Goal: Use online tool/utility: Utilize a website feature to perform a specific function

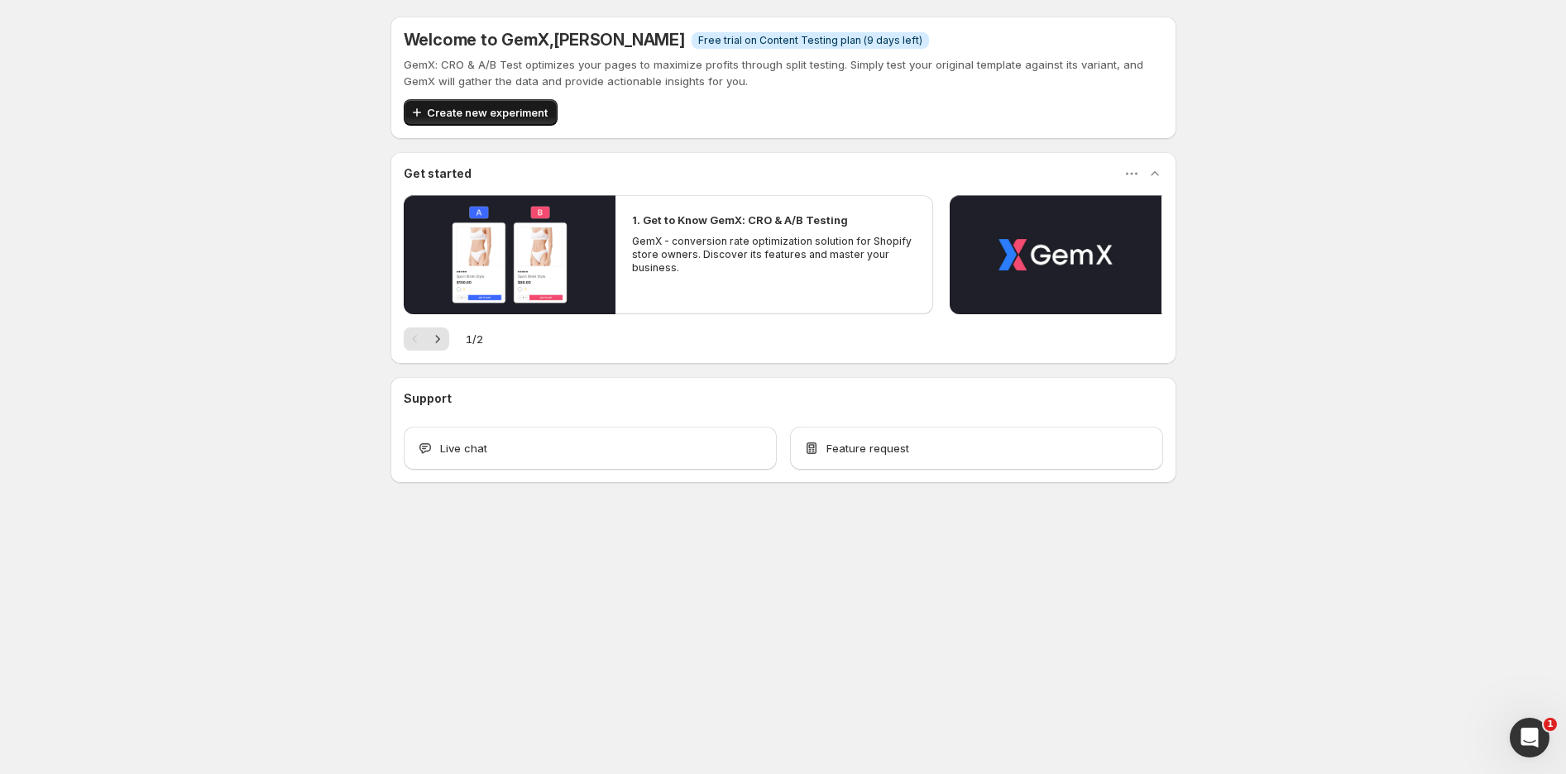
click at [500, 114] on span "Create new experiment" at bounding box center [487, 112] width 121 height 17
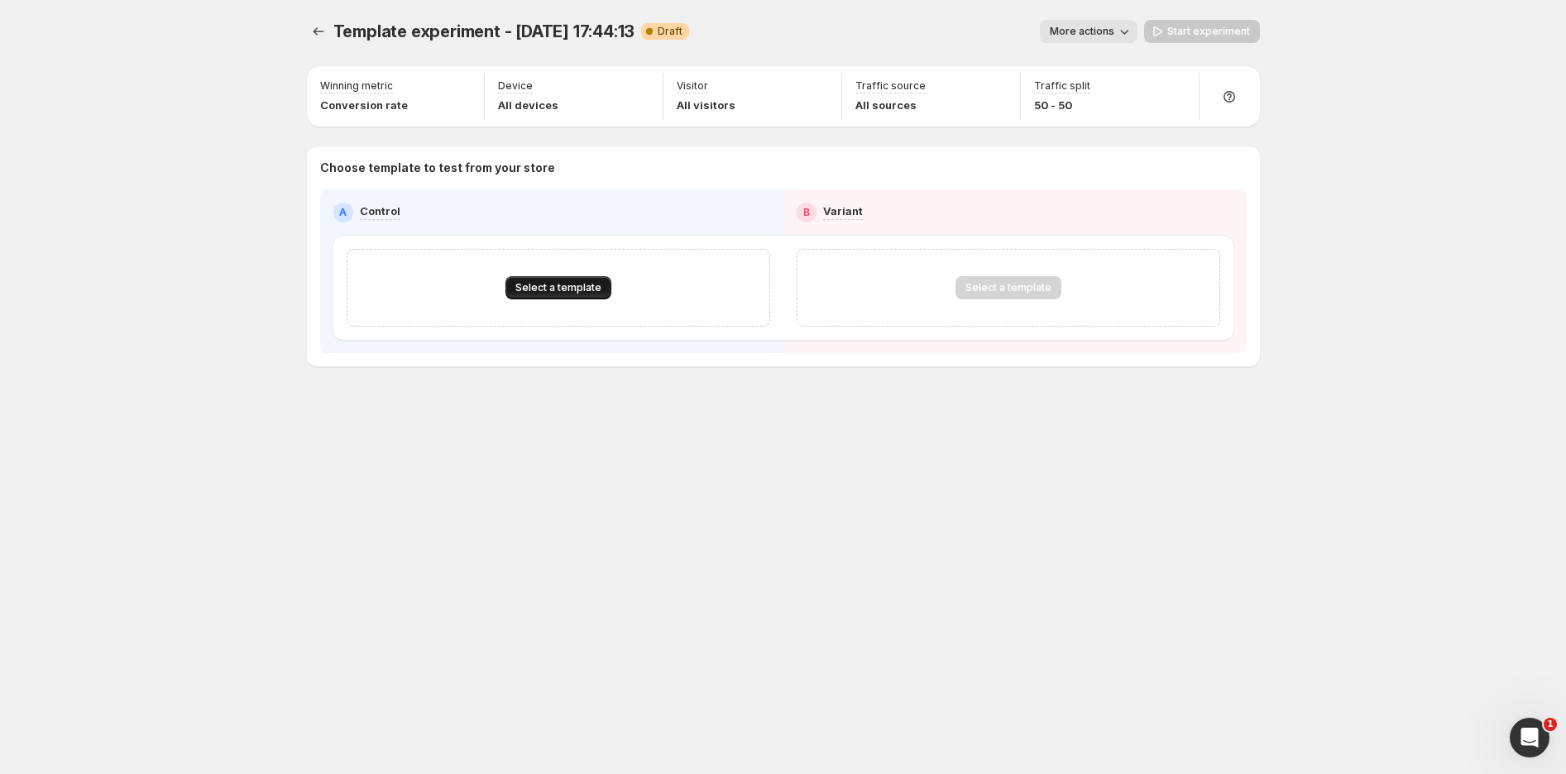
click at [583, 290] on span "Select a template" at bounding box center [558, 287] width 86 height 13
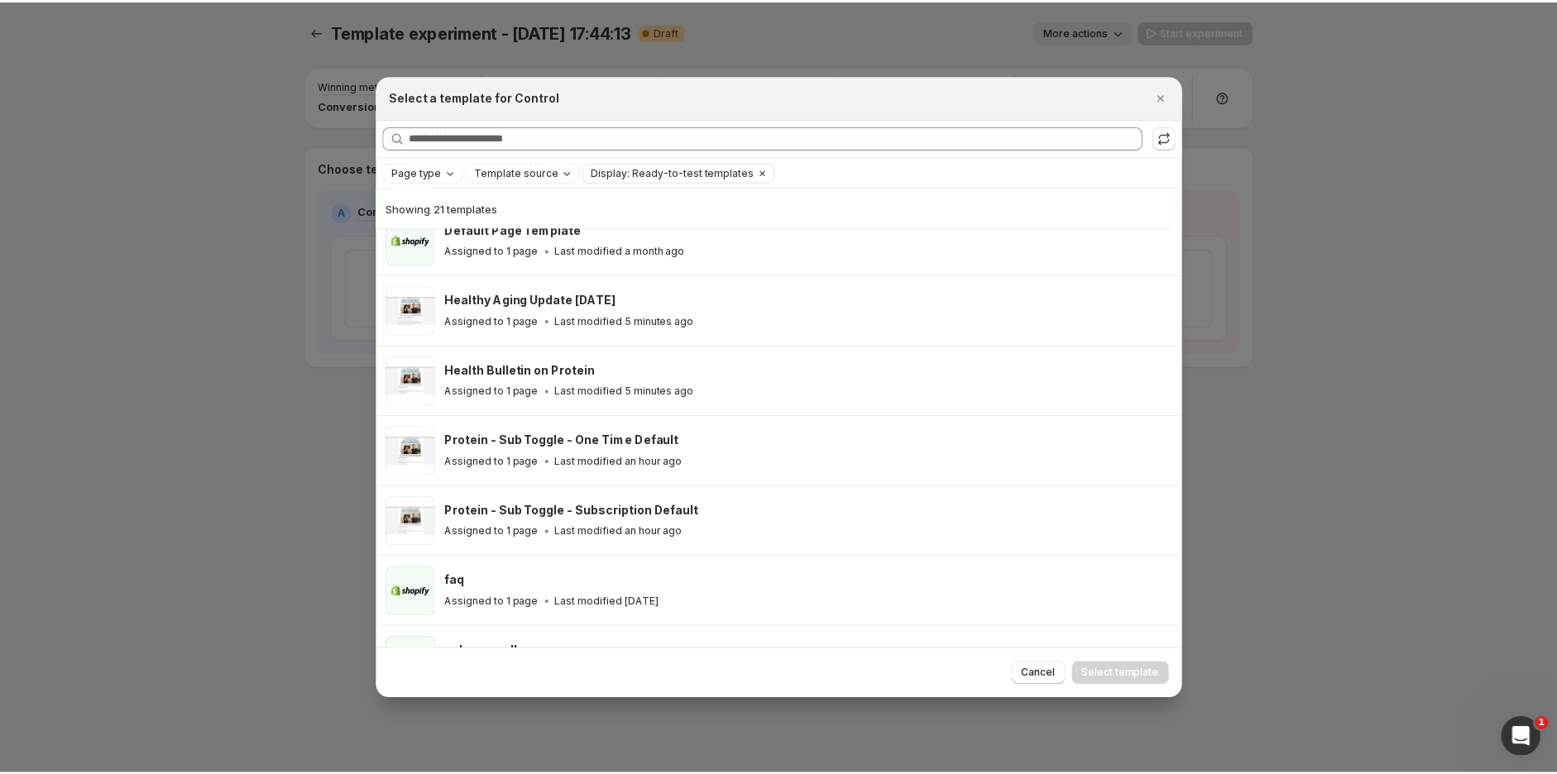
scroll to position [276, 0]
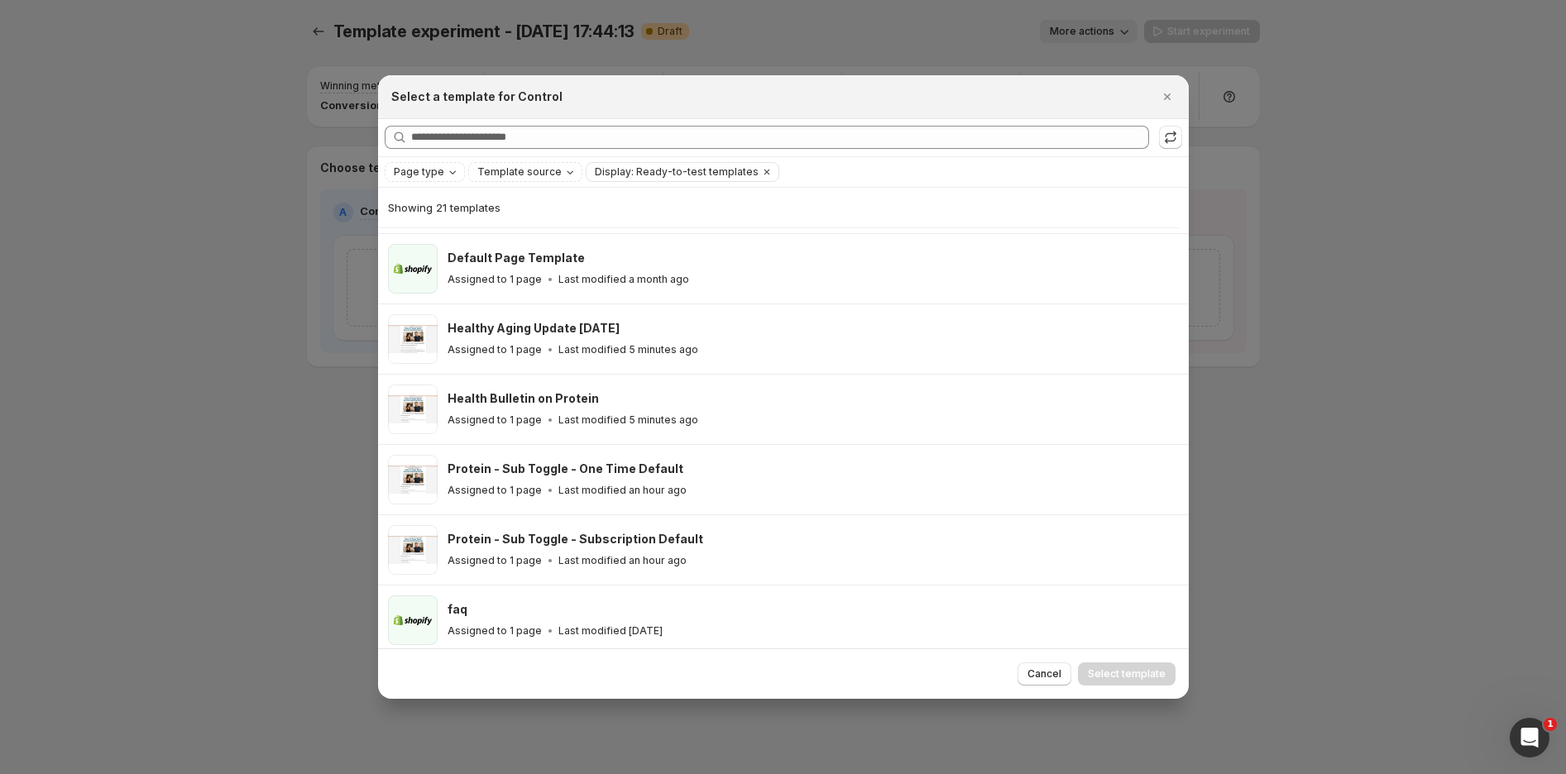
click at [1162, 95] on icon "Close" at bounding box center [1167, 97] width 17 height 17
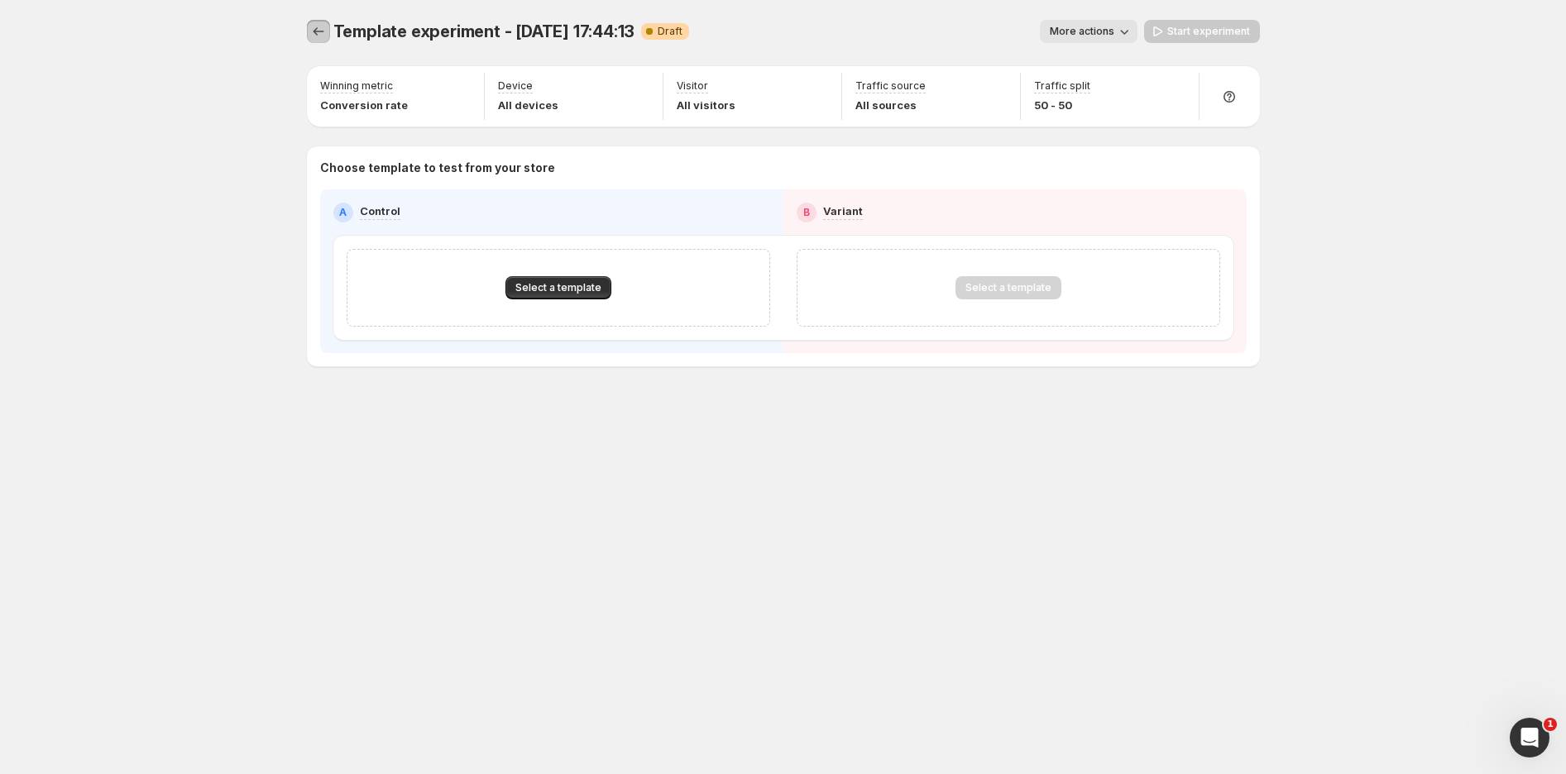
click at [315, 33] on icon "Experiments" at bounding box center [318, 31] width 11 height 8
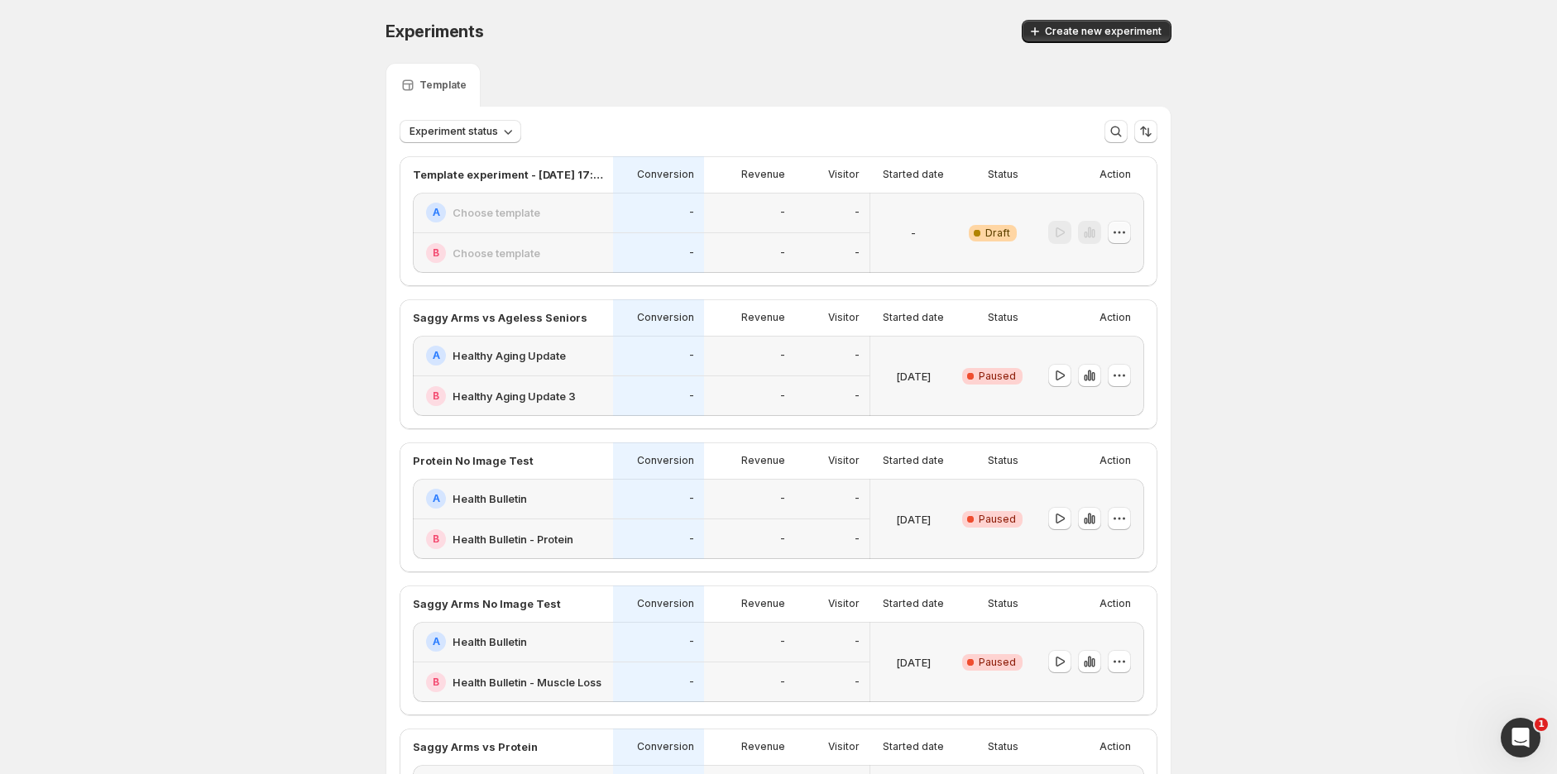
click at [1126, 233] on icon "button" at bounding box center [1119, 232] width 17 height 17
click at [1127, 357] on span "Delete" at bounding box center [1135, 351] width 80 height 17
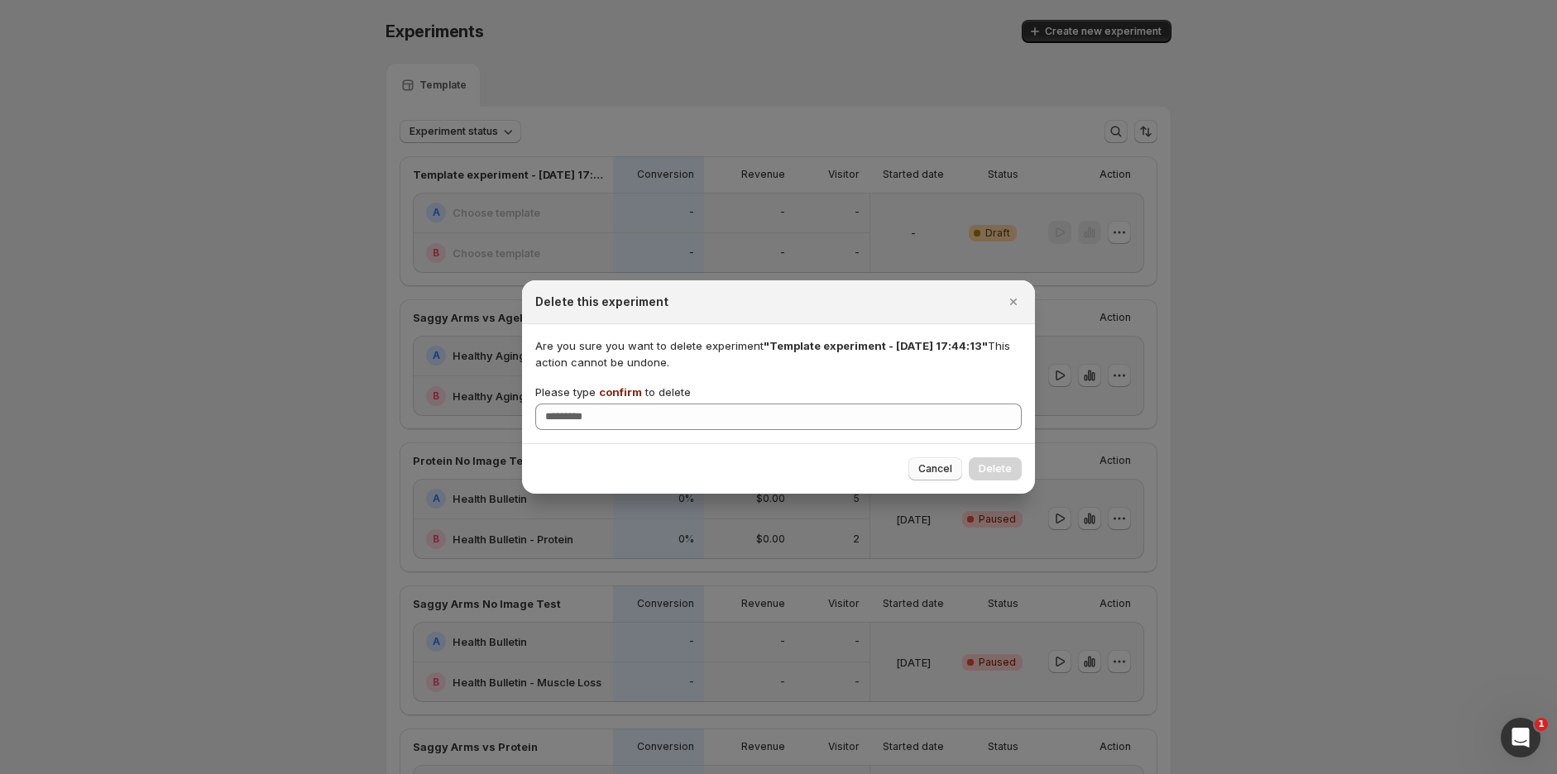
click at [941, 467] on span "Cancel" at bounding box center [935, 469] width 34 height 13
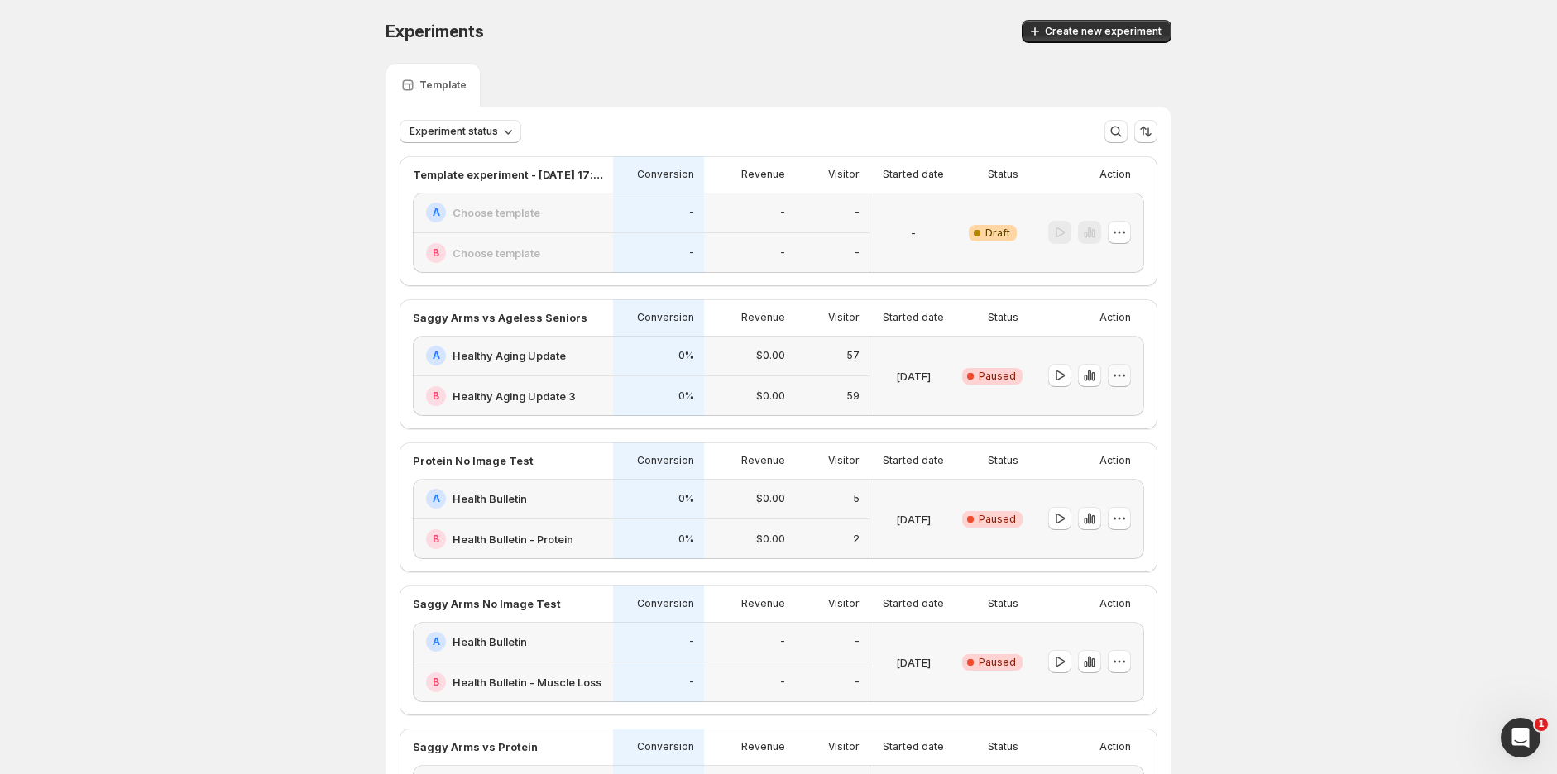
click at [1131, 376] on button "button" at bounding box center [1119, 375] width 23 height 23
click at [1287, 386] on div "Experiments. This page is ready Experiments Create new experiment Template Expe…" at bounding box center [778, 481] width 1557 height 962
click at [1122, 375] on icon "button" at bounding box center [1119, 375] width 17 height 17
click at [1112, 467] on span "End experiment" at bounding box center [1135, 465] width 80 height 13
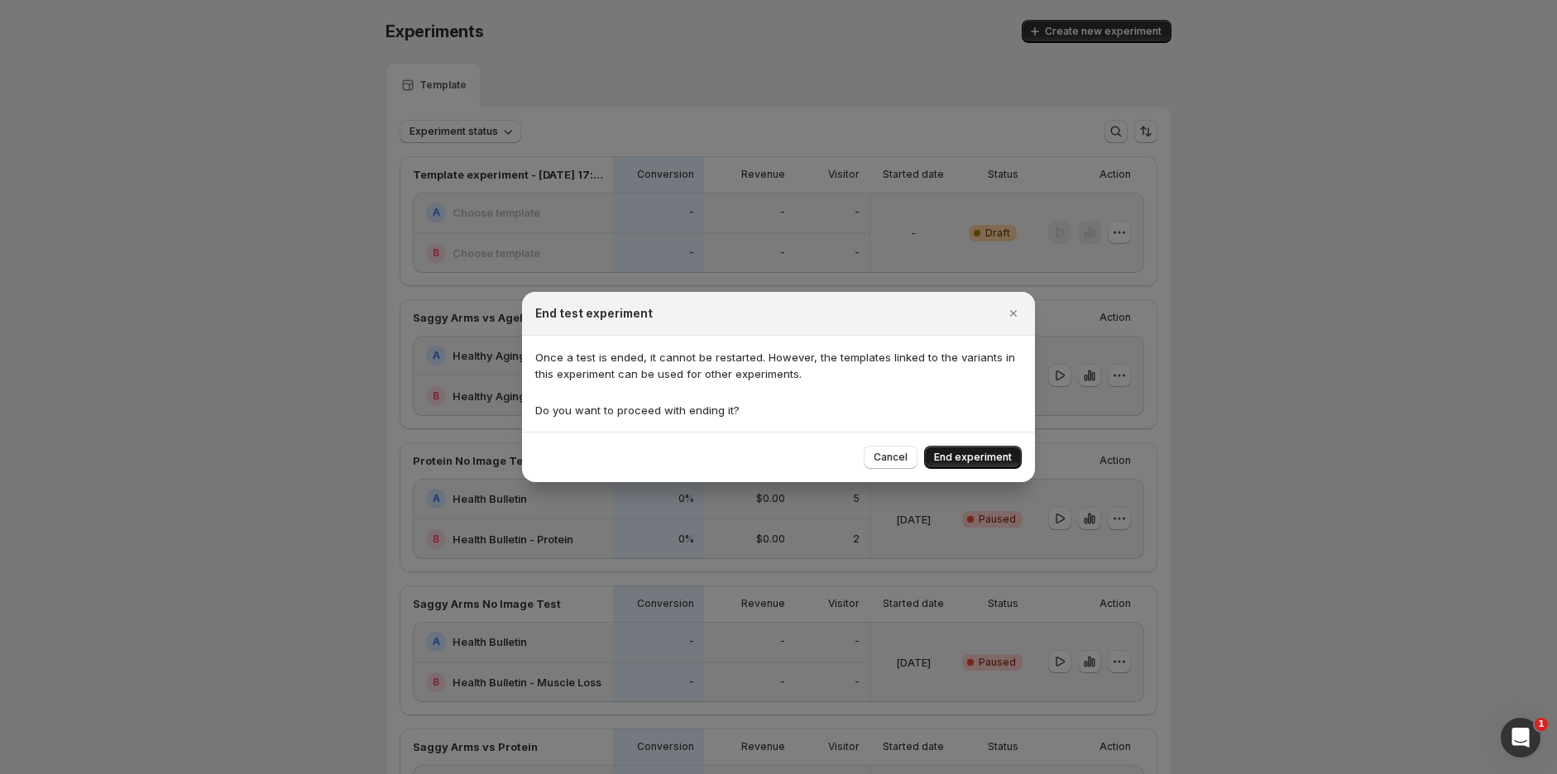
click at [993, 455] on span "End experiment" at bounding box center [973, 457] width 78 height 13
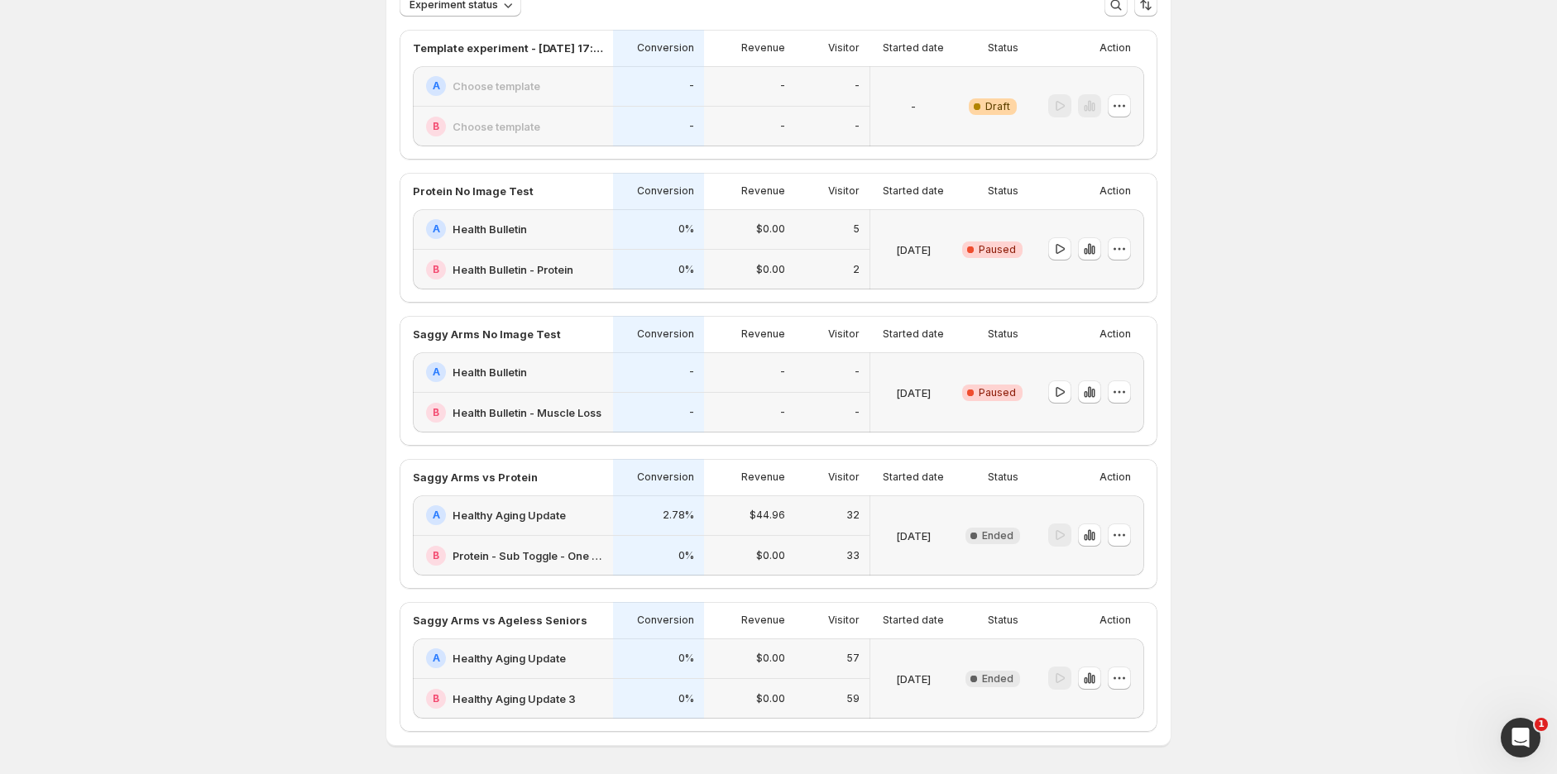
scroll to position [95, 0]
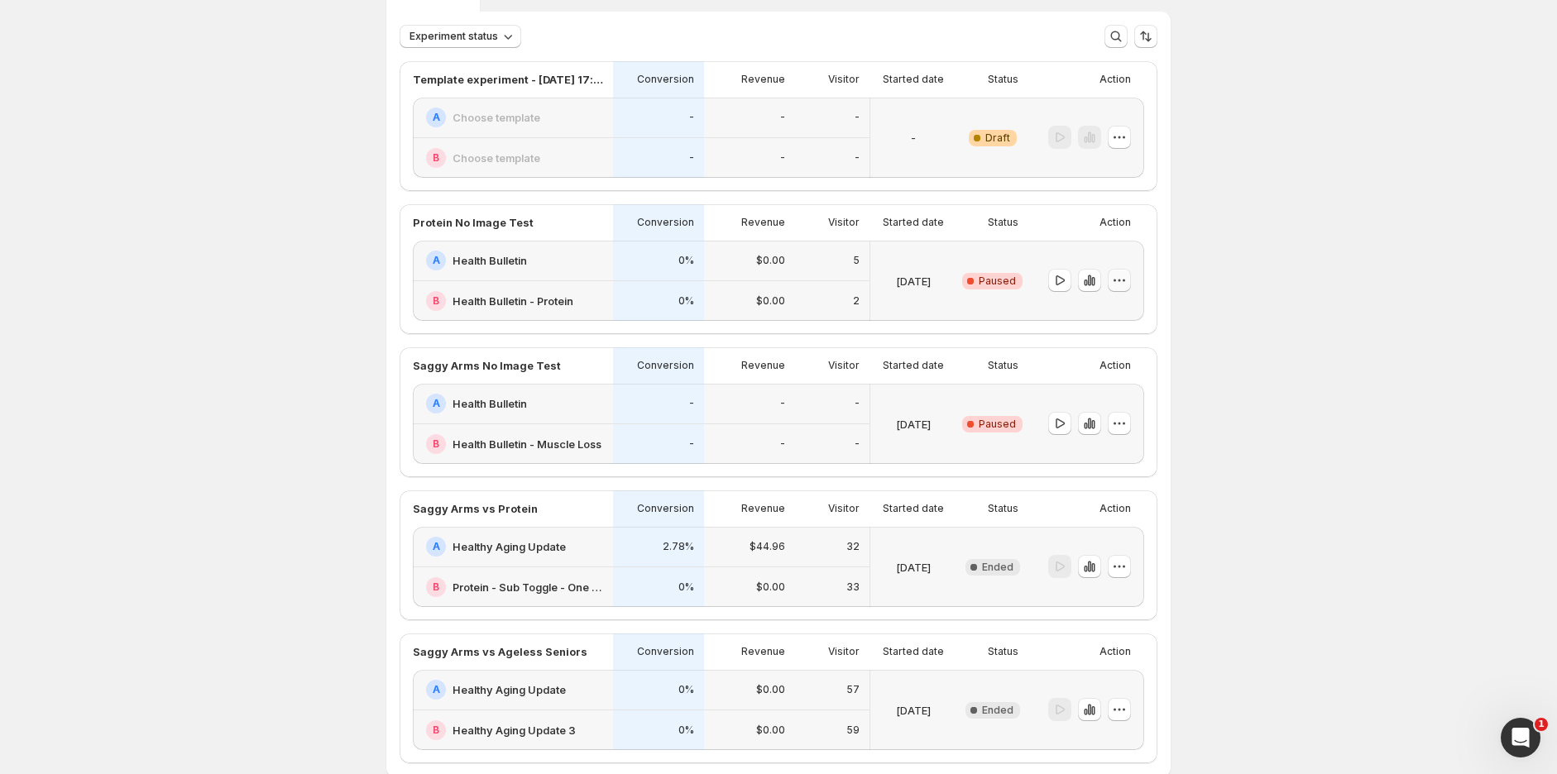
click at [1128, 281] on icon "button" at bounding box center [1119, 280] width 17 height 17
click at [1130, 365] on span "End experiment" at bounding box center [1135, 370] width 80 height 13
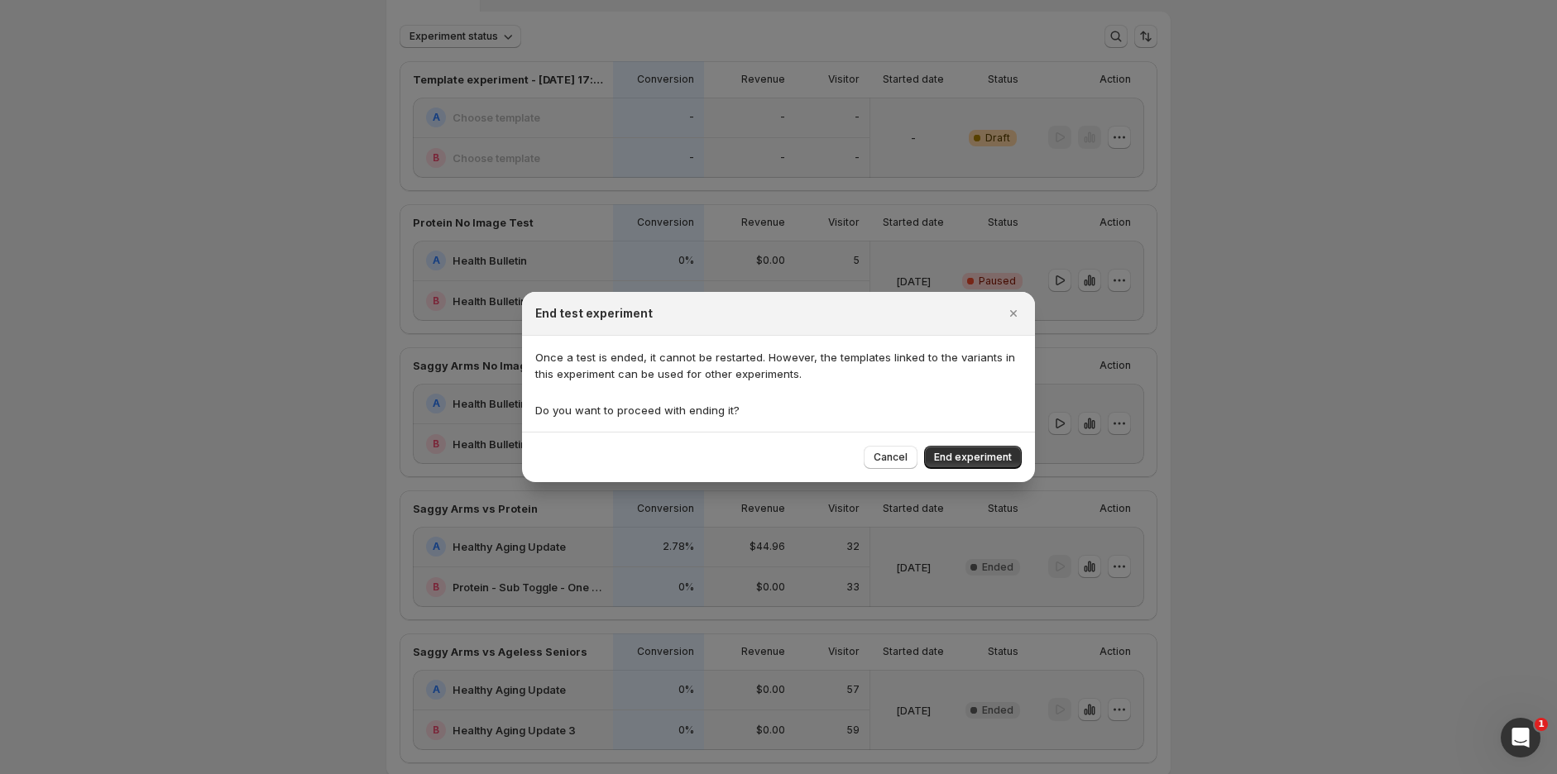
drag, startPoint x: 963, startPoint y: 453, endPoint x: 1019, endPoint y: 424, distance: 62.9
click at [963, 453] on span "End experiment" at bounding box center [973, 457] width 78 height 13
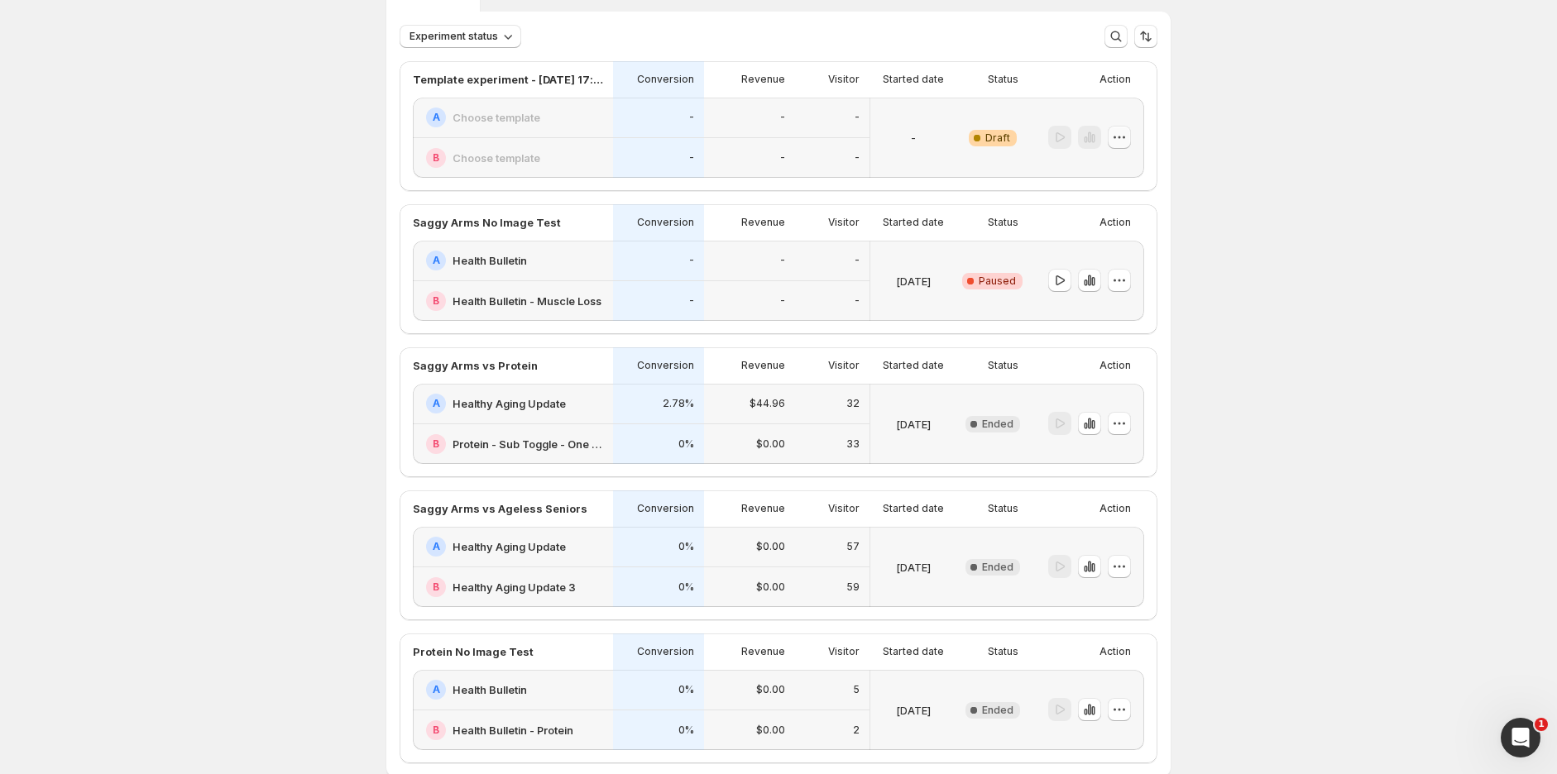
click at [1121, 137] on icon "button" at bounding box center [1119, 137] width 17 height 17
click at [1102, 172] on span "Edit" at bounding box center [1104, 171] width 18 height 13
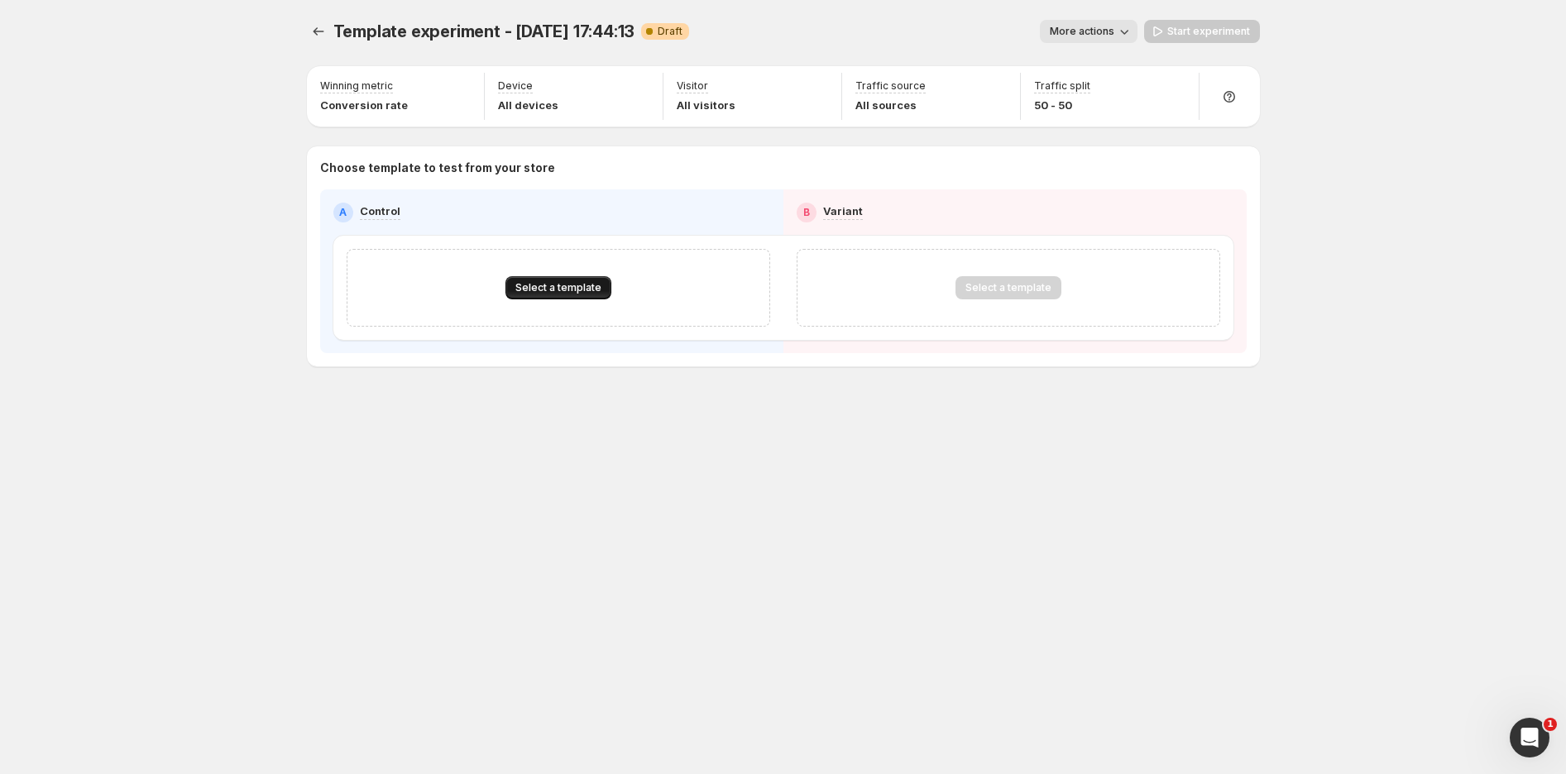
click at [552, 291] on span "Select a template" at bounding box center [558, 287] width 86 height 13
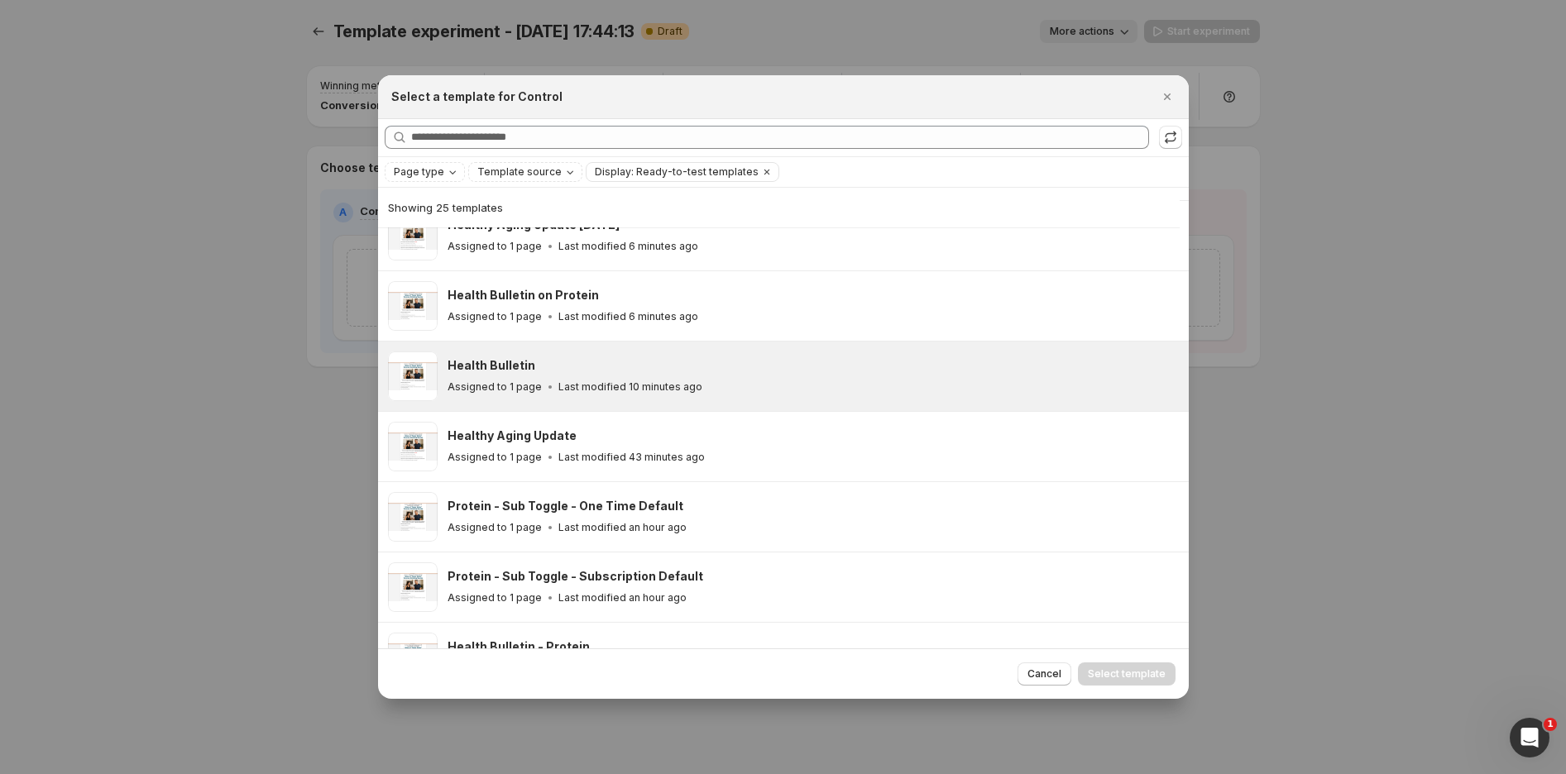
scroll to position [407, 0]
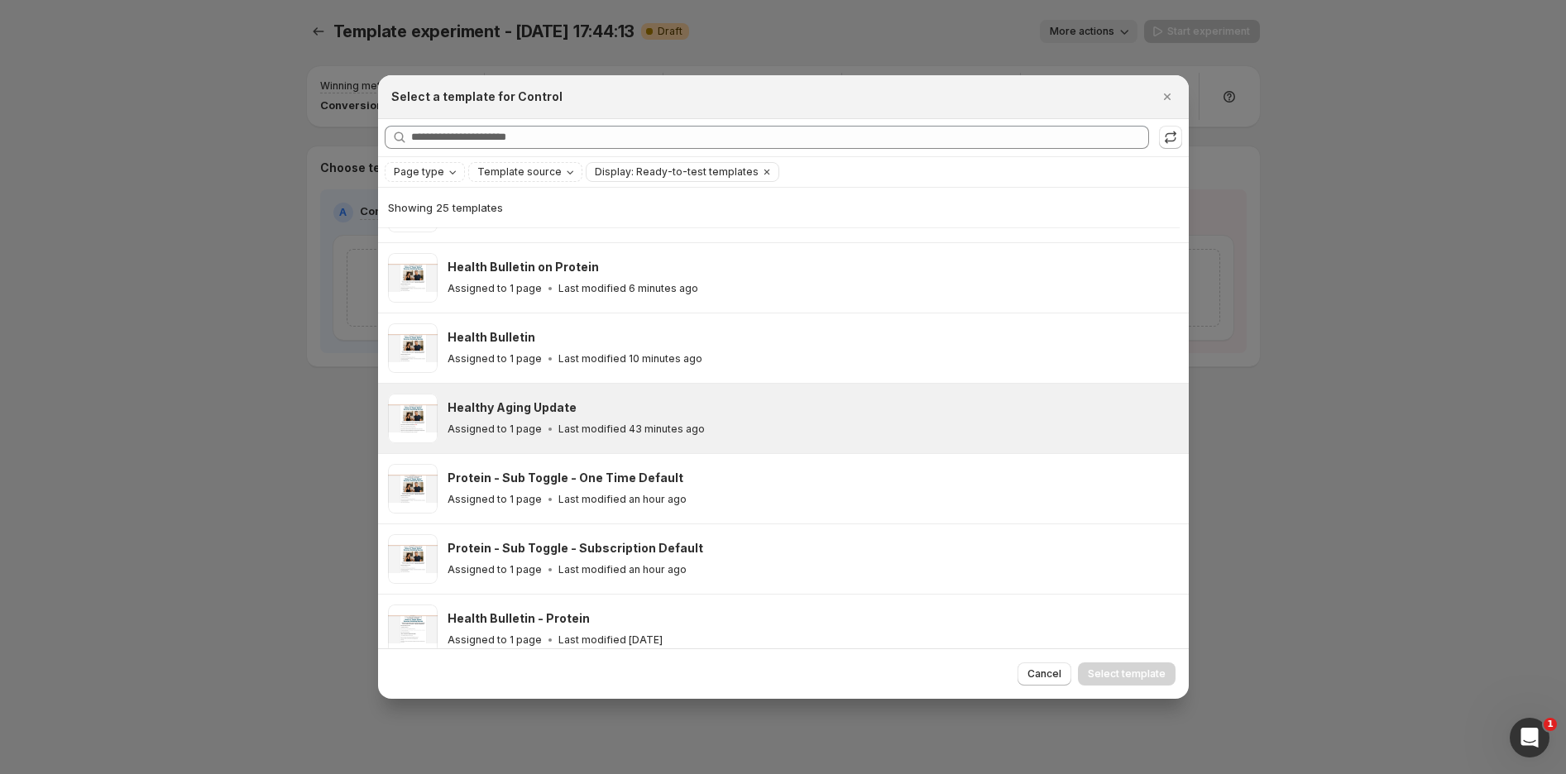
click at [572, 424] on p "Last modified 43 minutes ago" at bounding box center [632, 429] width 146 height 13
click at [1113, 675] on span "Select template" at bounding box center [1127, 674] width 78 height 13
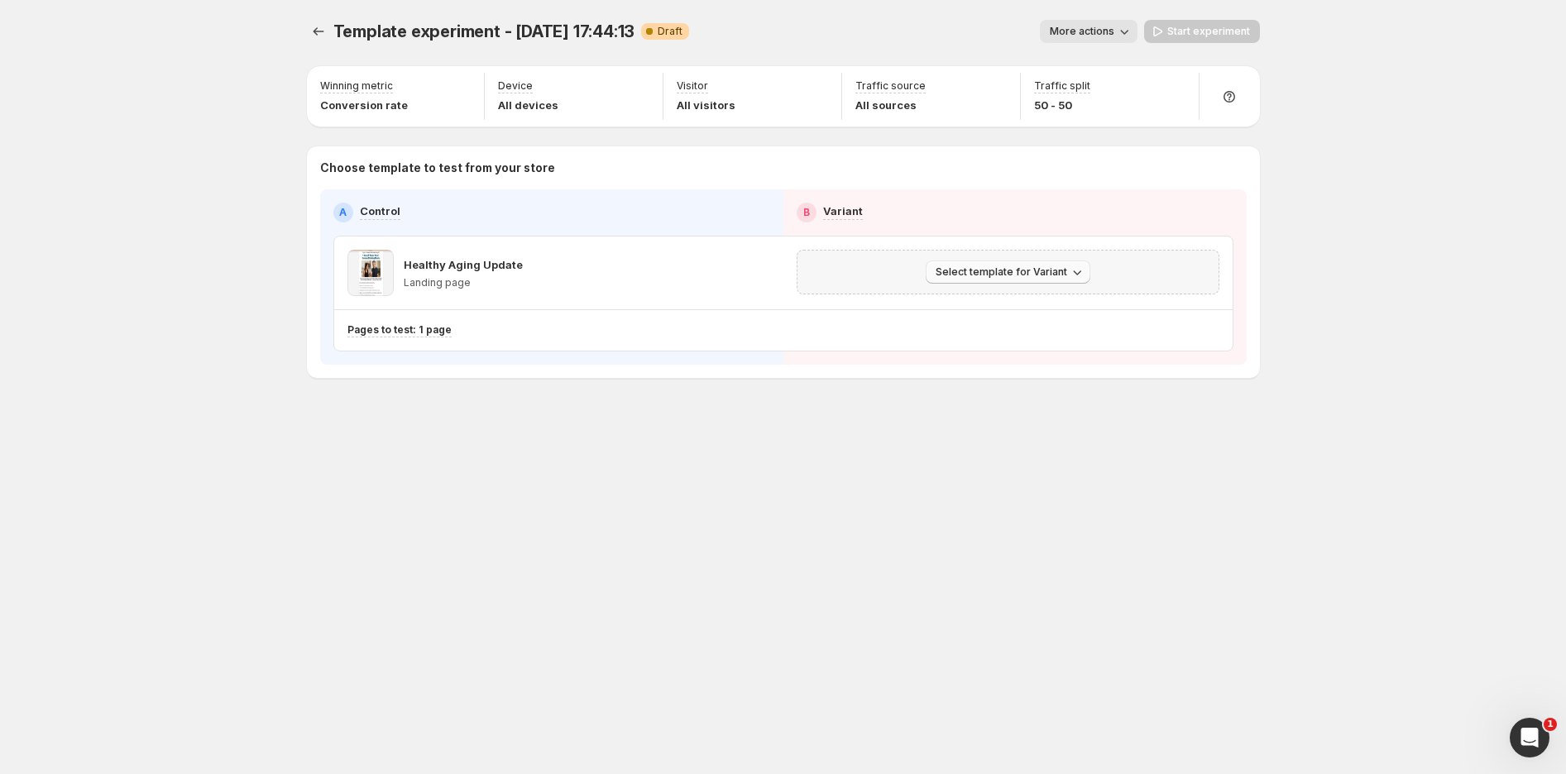
click at [1010, 281] on button "Select template for Variant" at bounding box center [1008, 272] width 165 height 23
click at [1003, 307] on span "Select an existing template" at bounding box center [996, 306] width 140 height 13
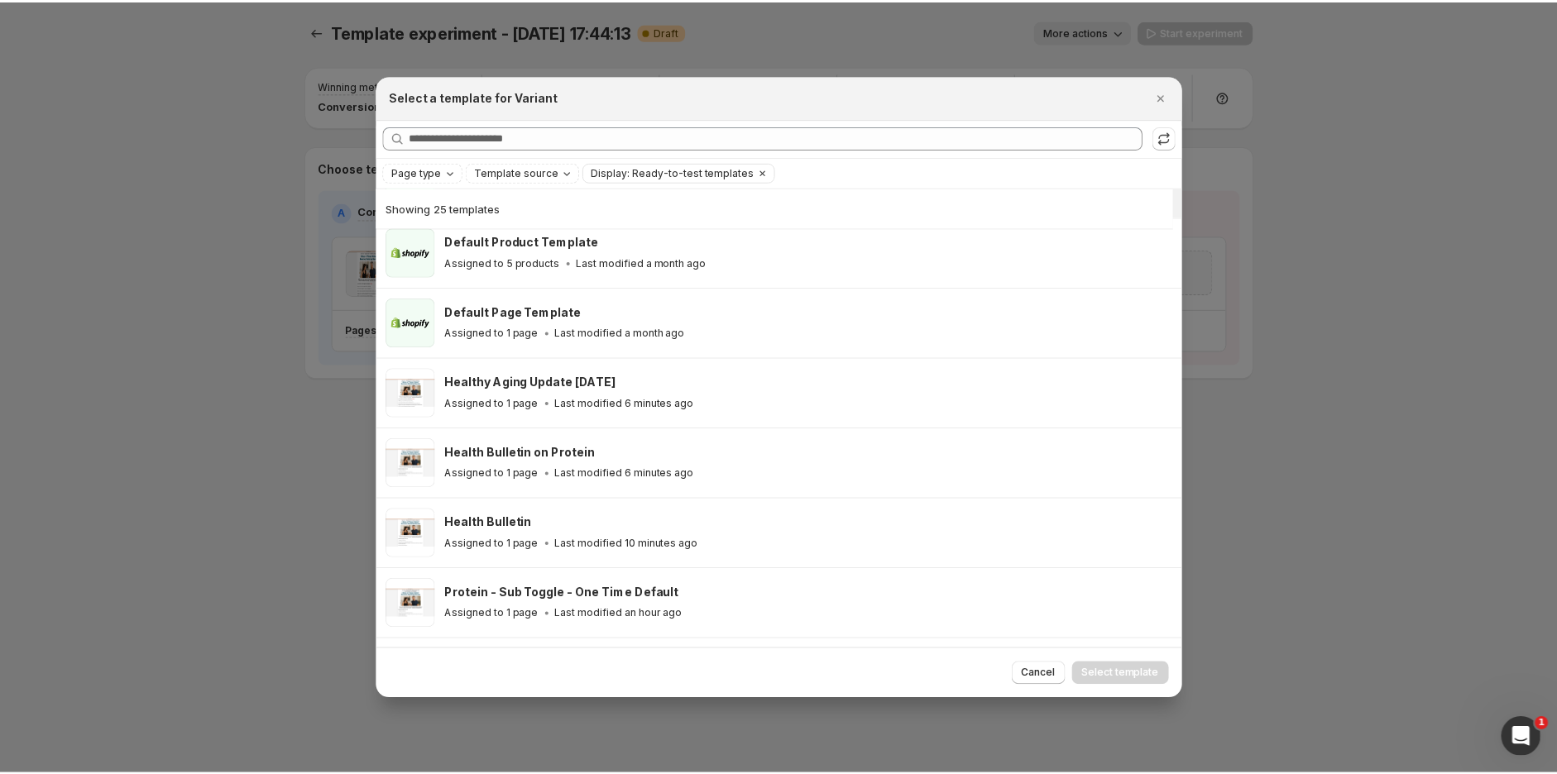
scroll to position [223, 0]
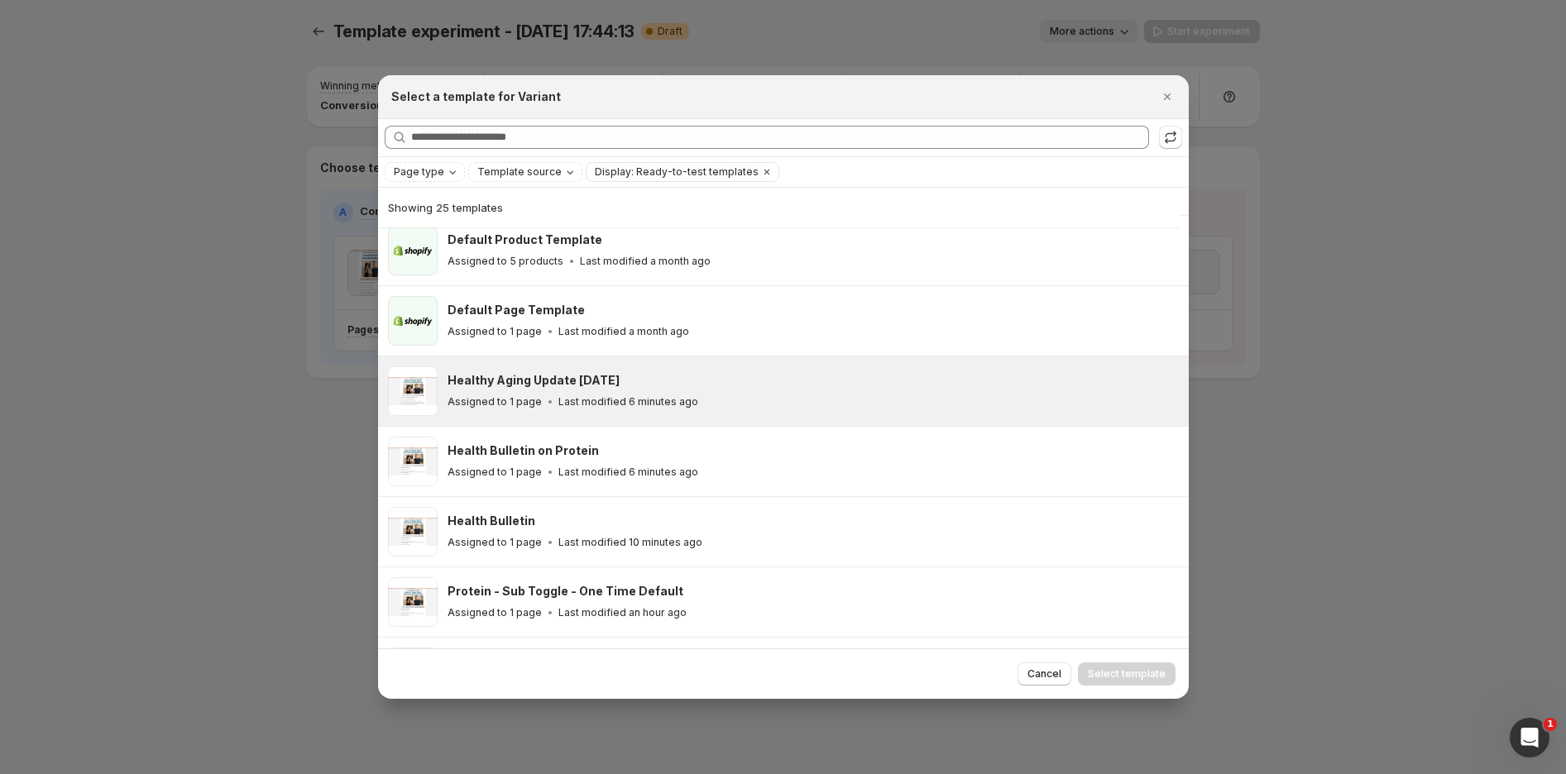
click at [600, 391] on div "Healthy Aging Update [DATE] Assigned to 1 page Last modified 6 minutes ago" at bounding box center [811, 391] width 726 height 38
click at [1159, 674] on span "Select template" at bounding box center [1127, 674] width 78 height 13
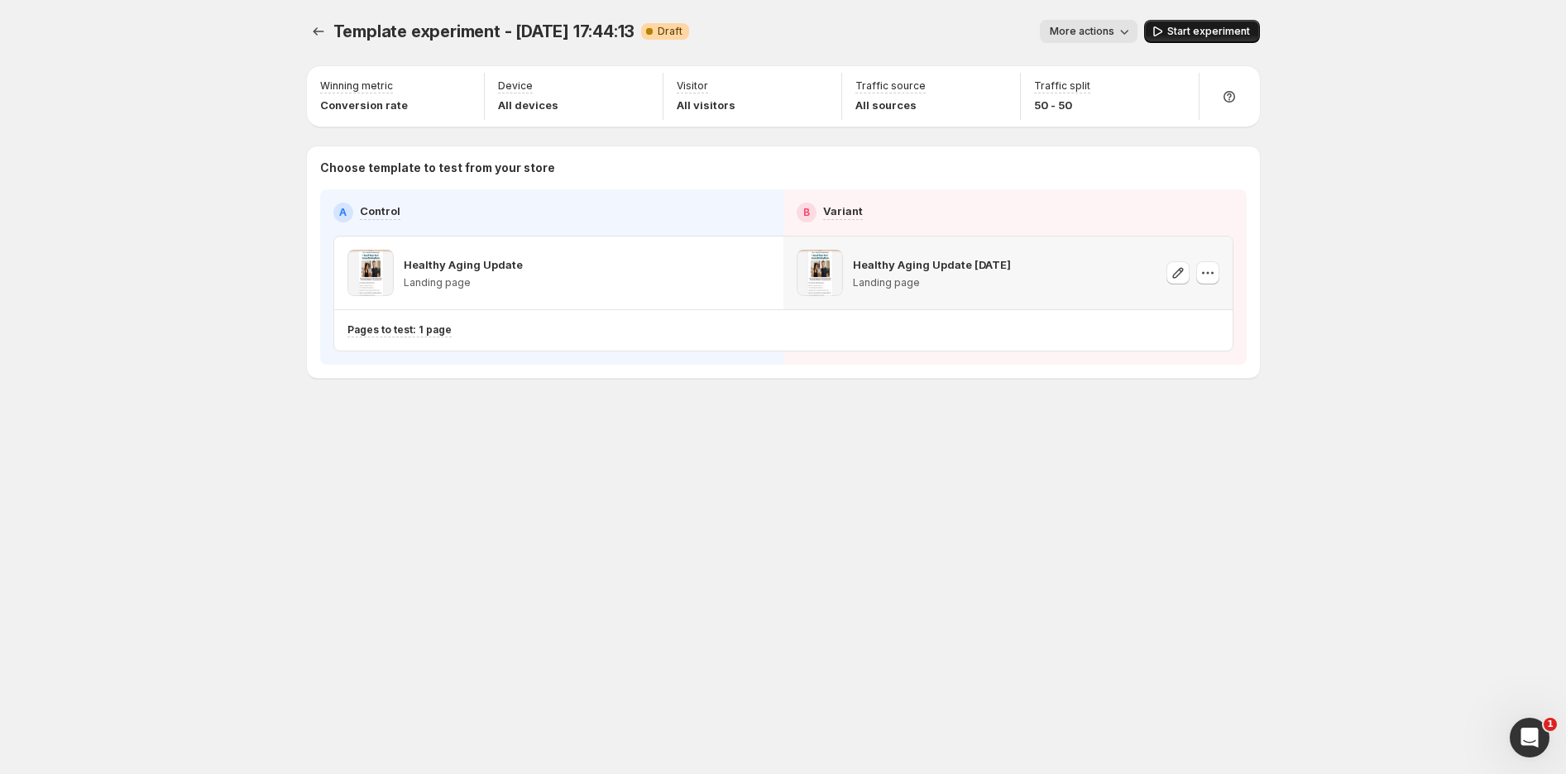
click at [1211, 38] on button "Start experiment" at bounding box center [1202, 31] width 116 height 23
click at [317, 28] on icon "Experiments" at bounding box center [318, 31] width 17 height 17
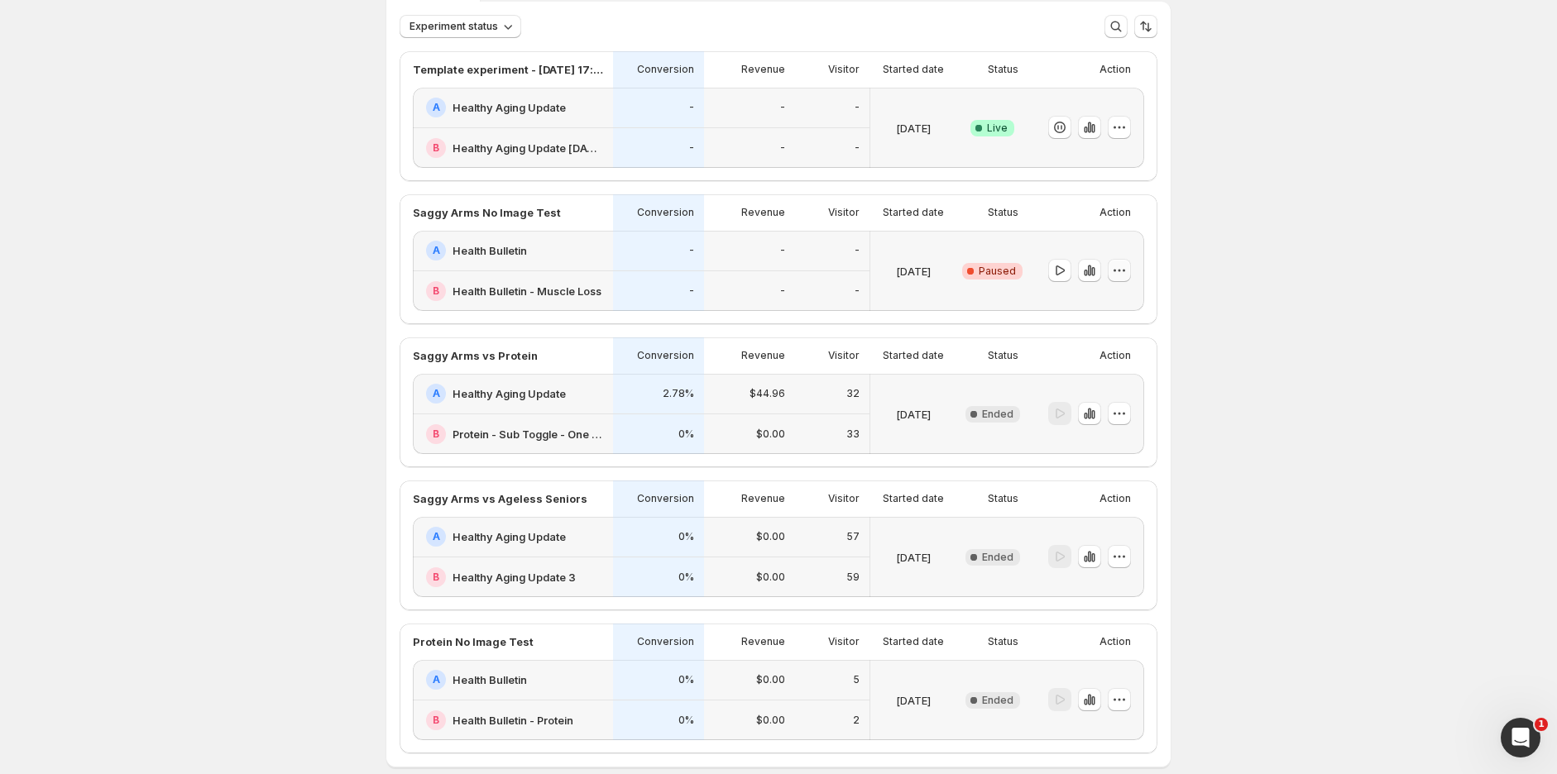
scroll to position [3, 0]
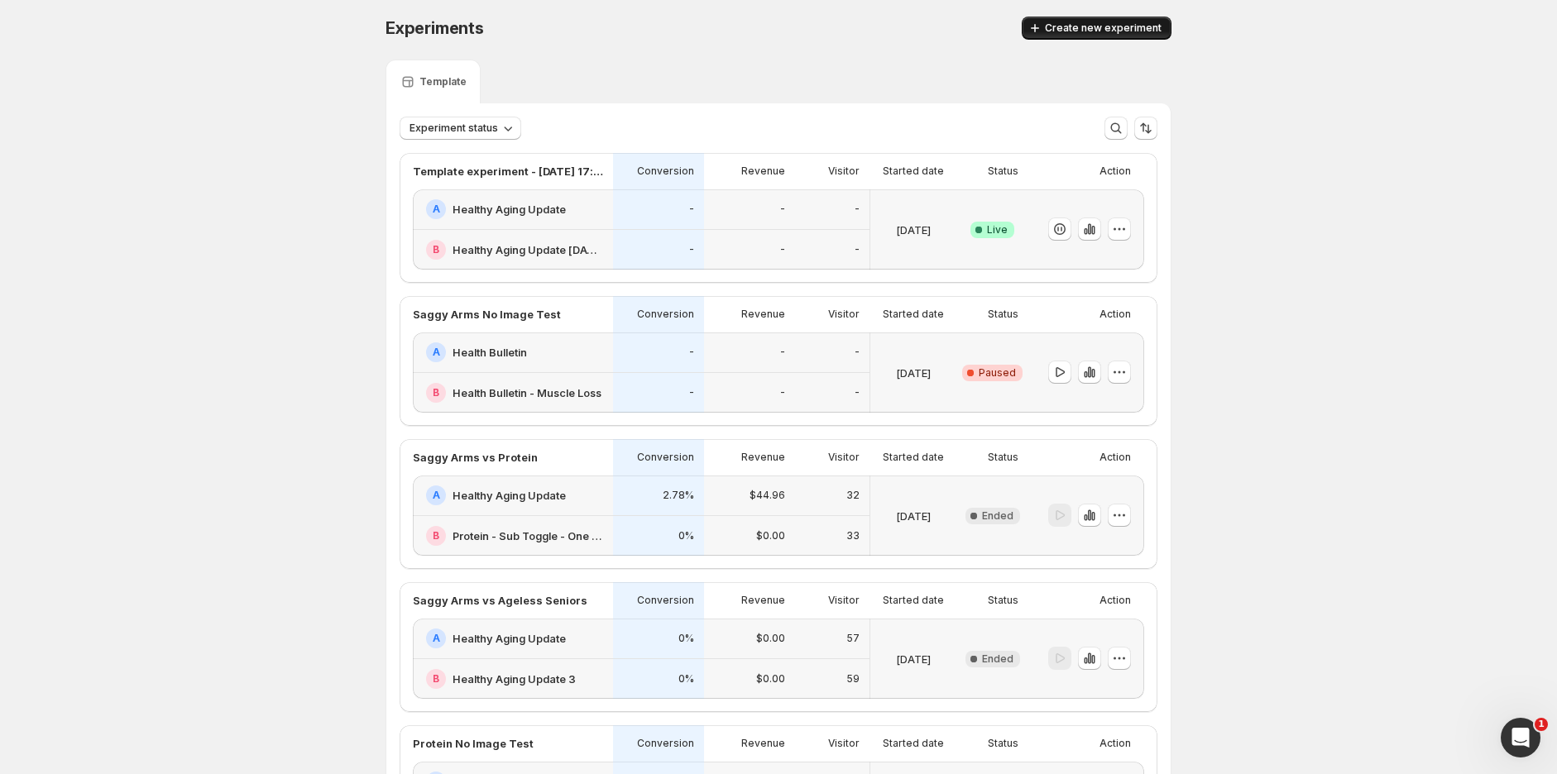
click at [1111, 26] on span "Create new experiment" at bounding box center [1103, 28] width 117 height 13
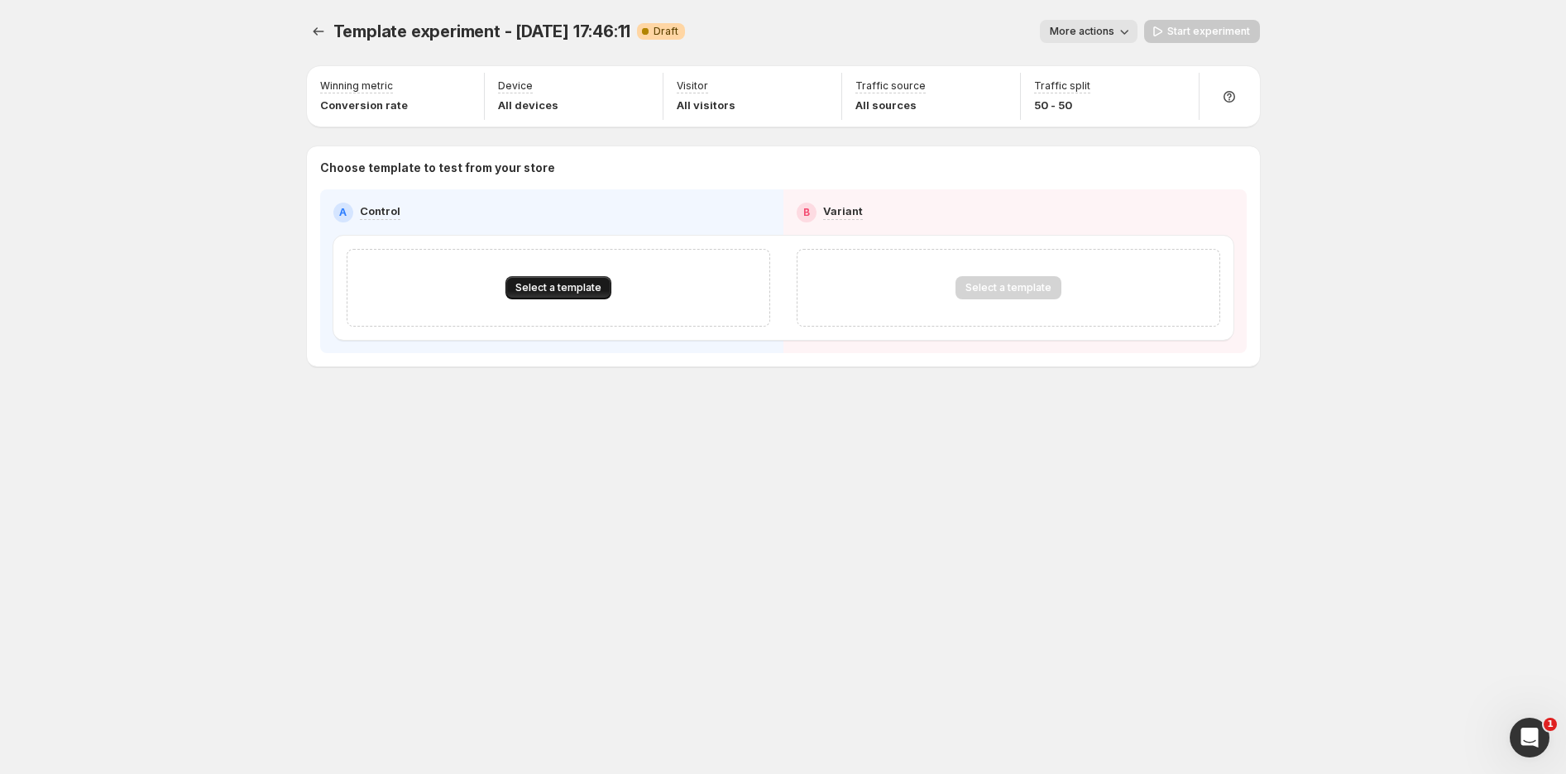
click at [565, 294] on span "Select a template" at bounding box center [558, 287] width 86 height 13
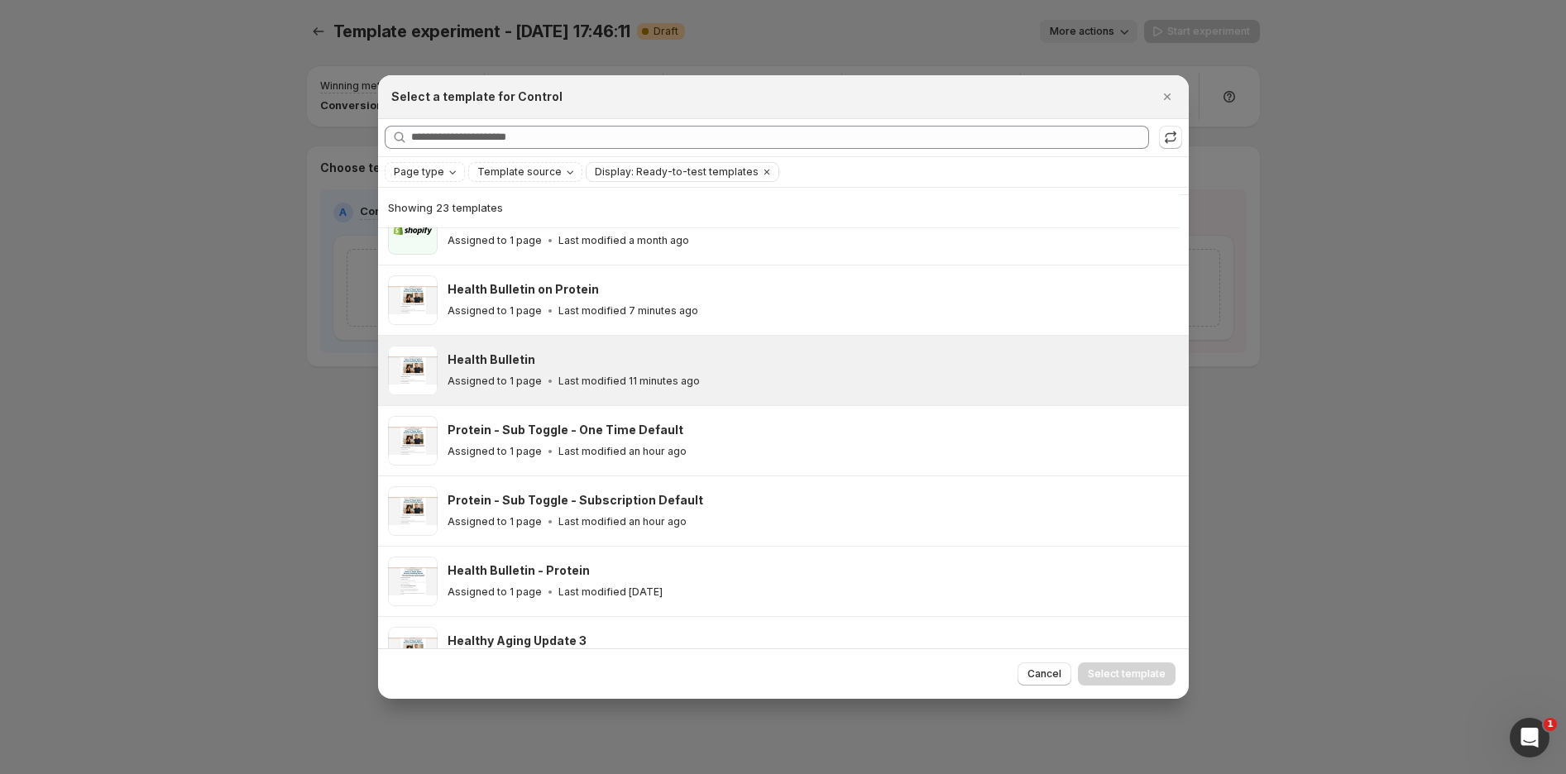
scroll to position [315, 0]
click at [571, 358] on div "Health Bulletin" at bounding box center [811, 359] width 726 height 17
click at [1127, 666] on button "Select template" at bounding box center [1127, 674] width 98 height 23
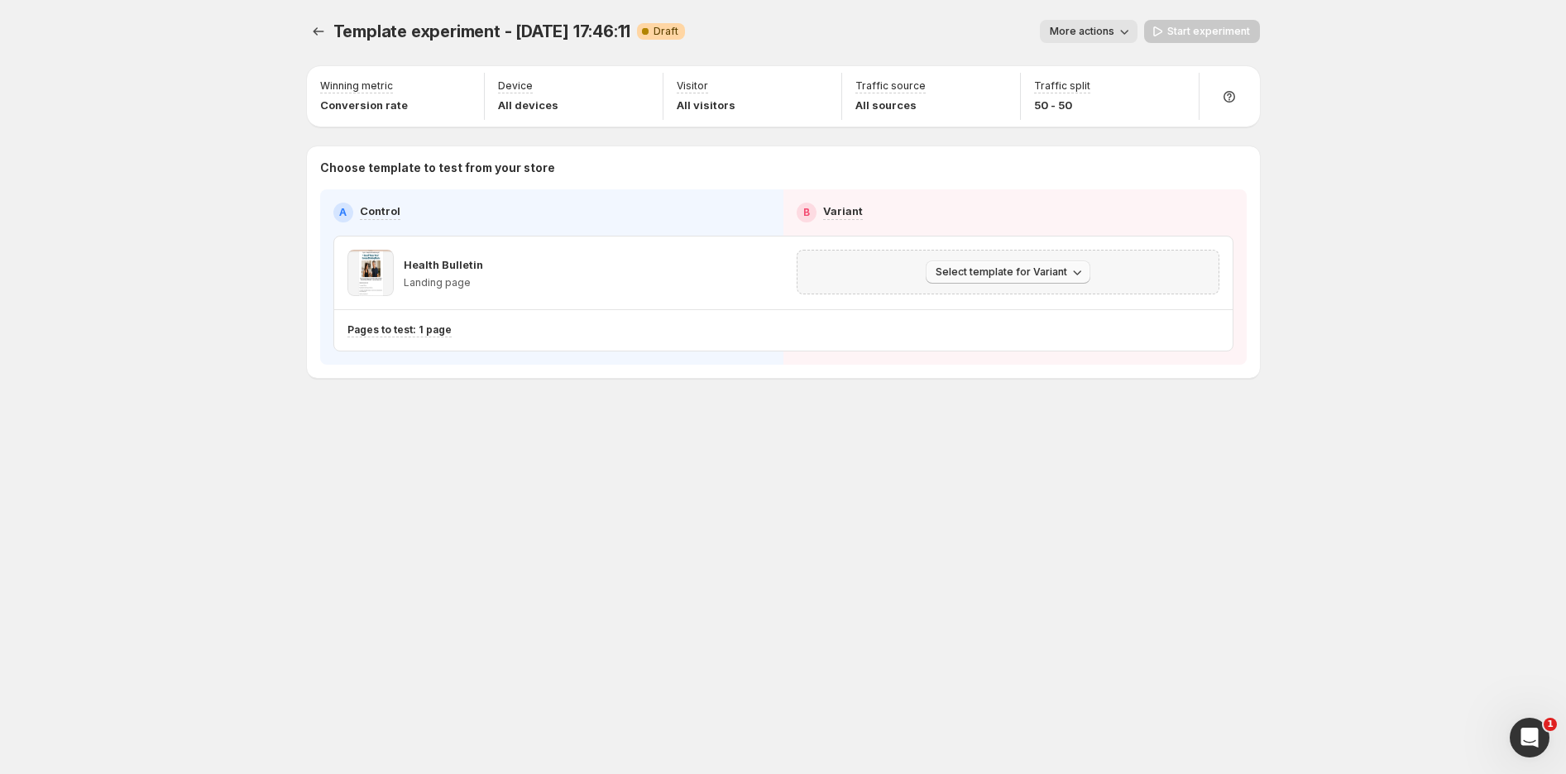
click at [998, 270] on span "Select template for Variant" at bounding box center [1002, 272] width 132 height 13
click at [1024, 305] on span "Select an existing template" at bounding box center [996, 306] width 140 height 13
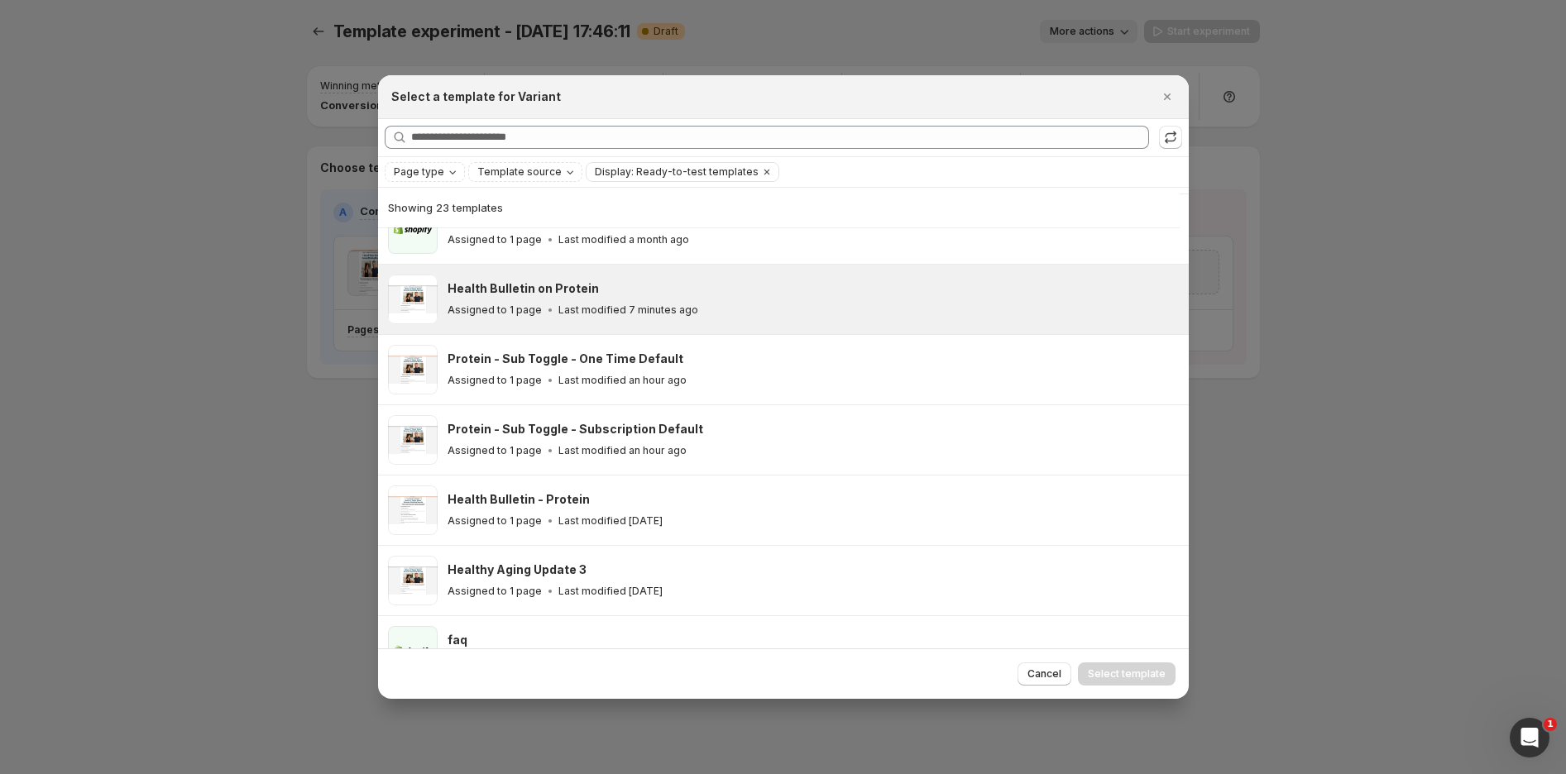
click at [610, 296] on div "Health Bulletin on Protein" at bounding box center [811, 288] width 726 height 17
click at [1113, 664] on button "Select template" at bounding box center [1127, 674] width 98 height 23
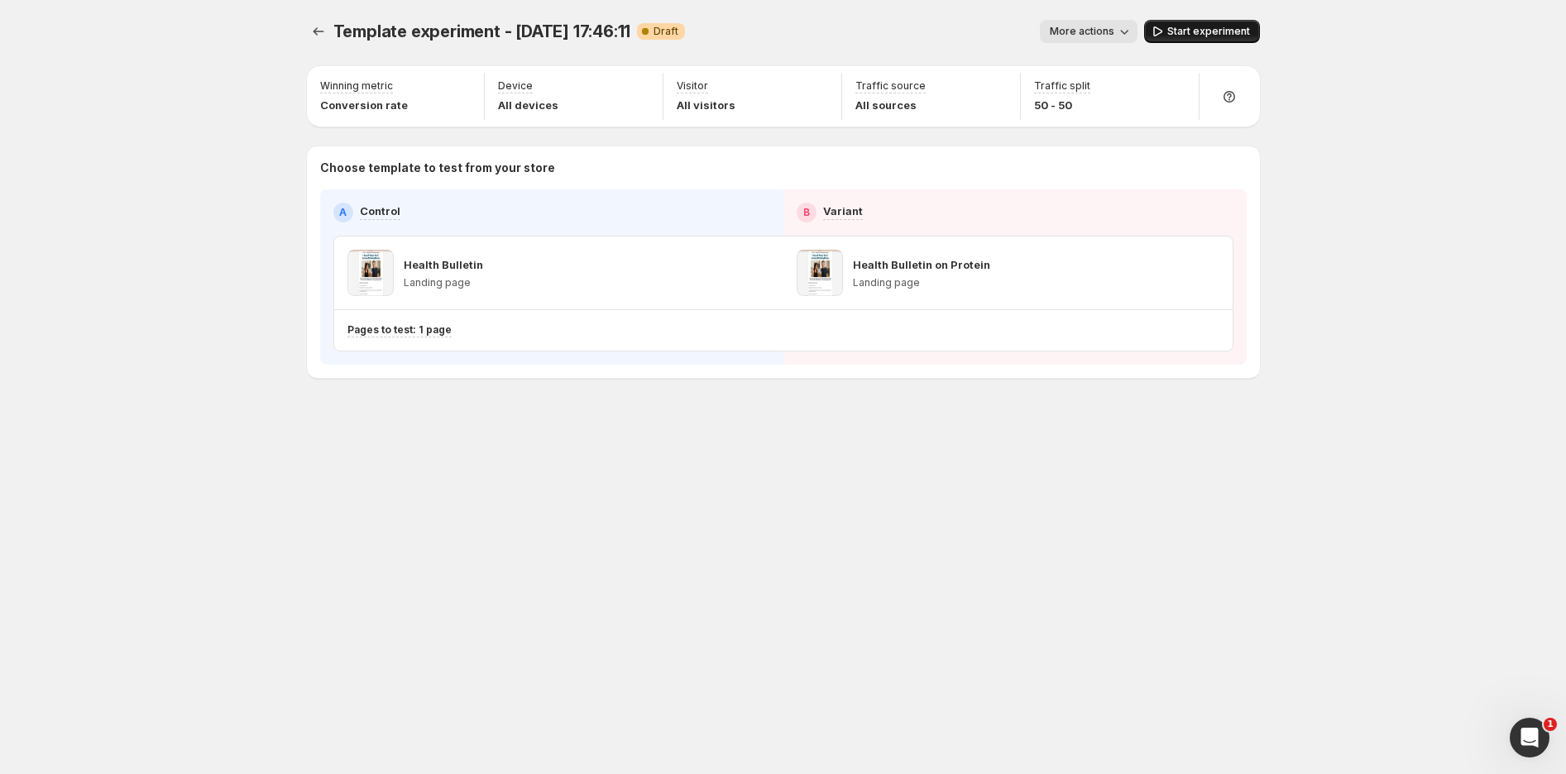
click at [1198, 29] on span "Start experiment" at bounding box center [1209, 31] width 83 height 13
click at [314, 36] on icon "Experiments" at bounding box center [318, 31] width 17 height 17
